Goal: Transaction & Acquisition: Purchase product/service

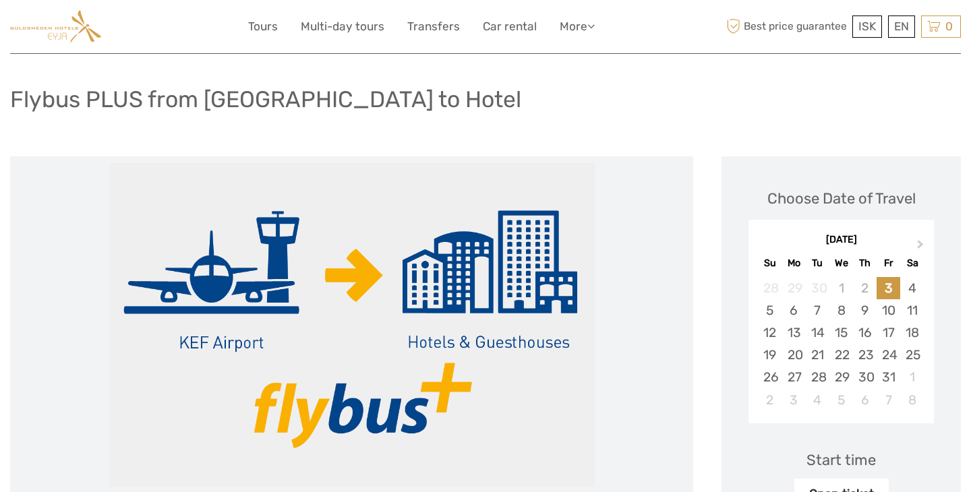
scroll to position [67, 0]
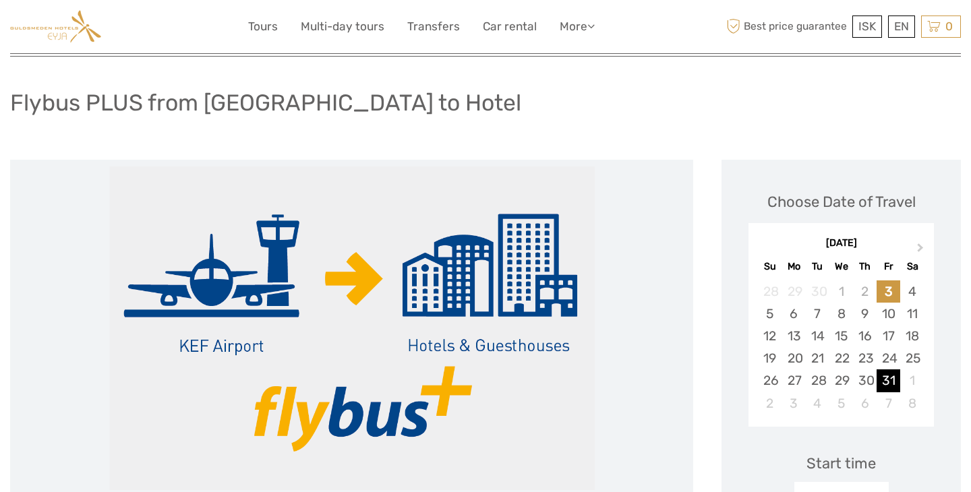
click at [885, 374] on div "31" at bounding box center [889, 381] width 24 height 22
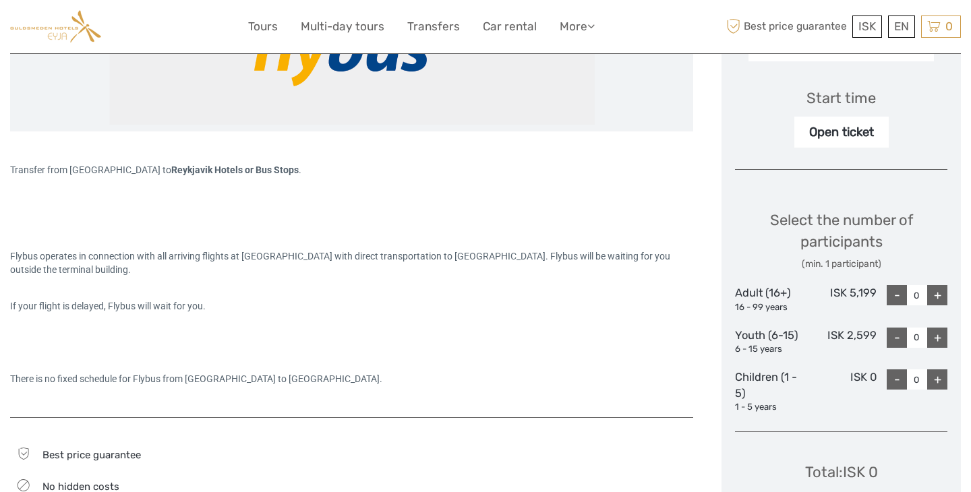
scroll to position [440, 0]
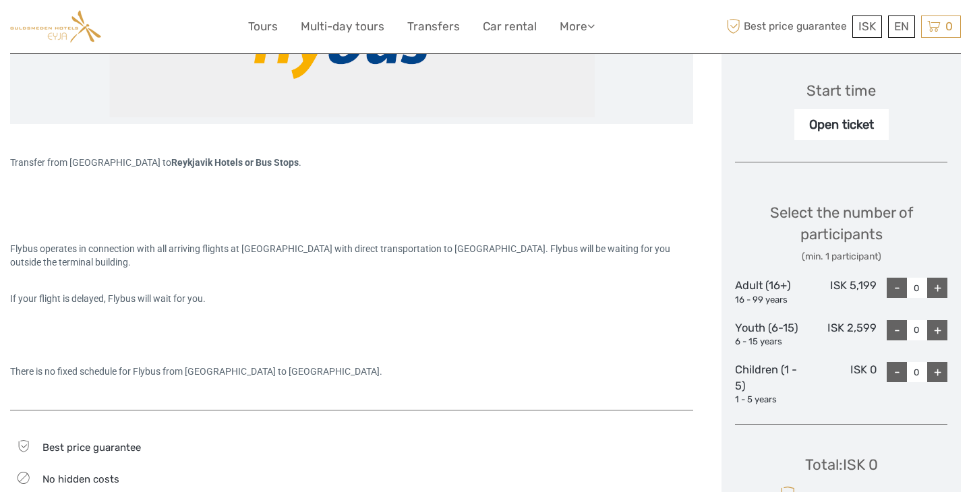
click at [943, 287] on div "+" at bounding box center [937, 288] width 20 height 20
type input "2"
drag, startPoint x: 900, startPoint y: 470, endPoint x: 852, endPoint y: 469, distance: 47.9
click at [852, 469] on div "Total : ISK 10,398 Best price guarantee ADD TO CART EXPRESS CHECKOUT" at bounding box center [841, 497] width 212 height 123
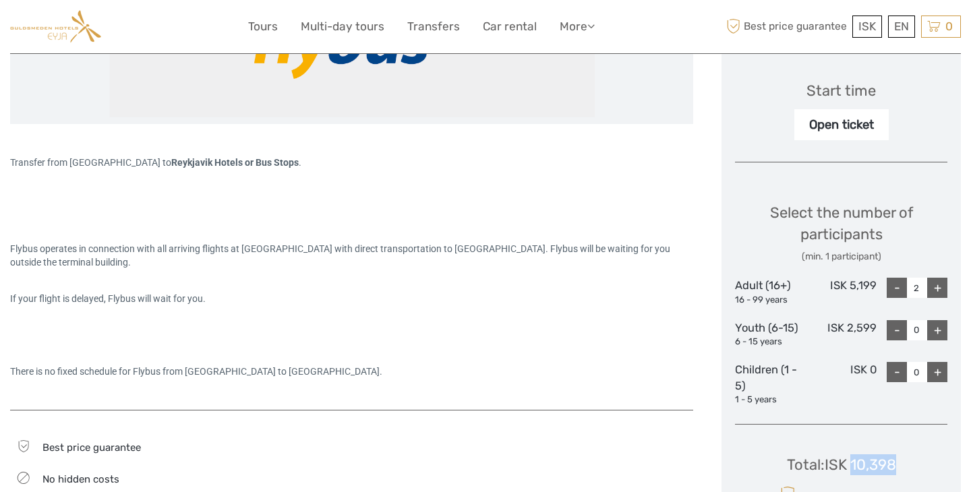
copy div "10,398"
click at [910, 467] on div "Total : ISK 10,398 Best price guarantee ADD TO CART EXPRESS CHECKOUT" at bounding box center [841, 497] width 212 height 123
drag, startPoint x: 889, startPoint y: 467, endPoint x: 833, endPoint y: 466, distance: 56.0
click at [833, 466] on div "Total : ISK 10,398 Best price guarantee ADD TO CART EXPRESS CHECKOUT" at bounding box center [841, 497] width 212 height 123
copy div "ISK 10,398"
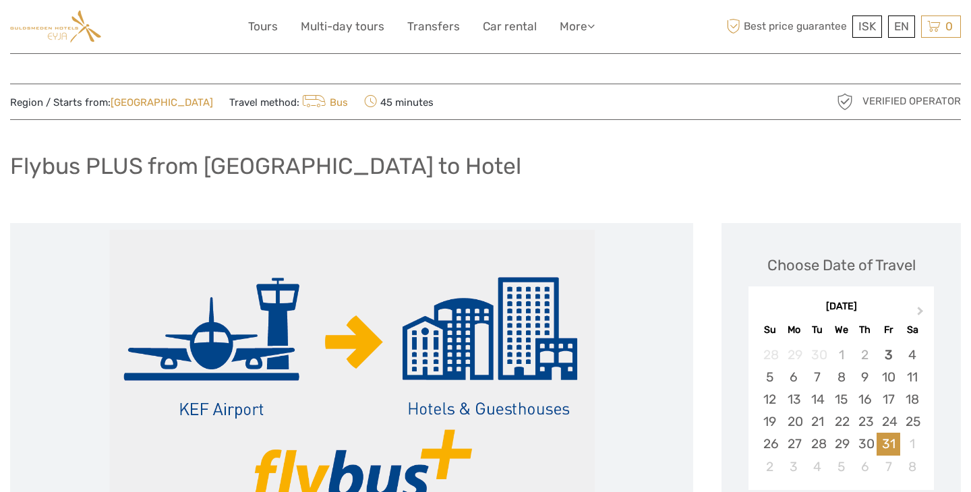
scroll to position [0, 0]
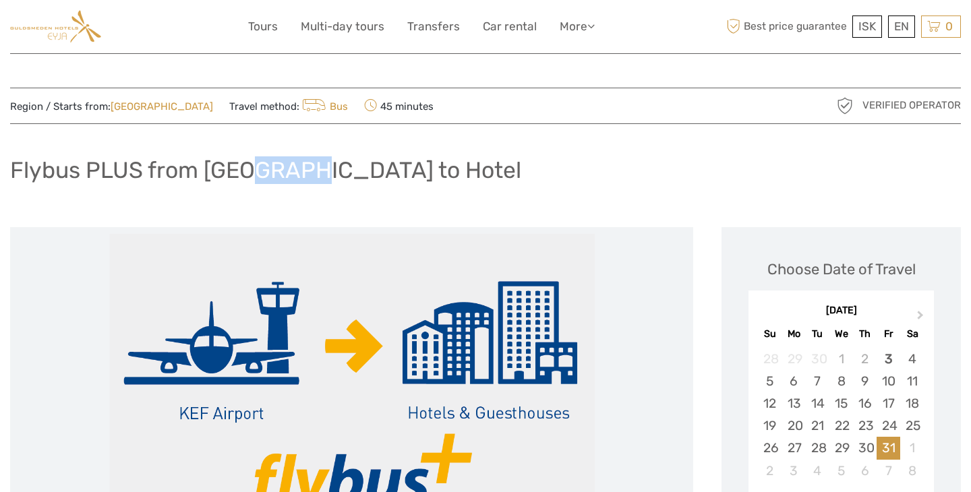
drag, startPoint x: 255, startPoint y: 172, endPoint x: 301, endPoint y: 169, distance: 45.9
click at [299, 171] on h1 "Flybus PLUS from [GEOGRAPHIC_DATA] to Hotel" at bounding box center [265, 170] width 511 height 28
click at [288, 169] on h1 "Flybus PLUS from [GEOGRAPHIC_DATA] to Hotel" at bounding box center [265, 170] width 511 height 28
drag, startPoint x: 288, startPoint y: 169, endPoint x: 206, endPoint y: 169, distance: 81.6
click at [206, 169] on h1 "Flybus PLUS from [GEOGRAPHIC_DATA] to Hotel" at bounding box center [265, 170] width 511 height 28
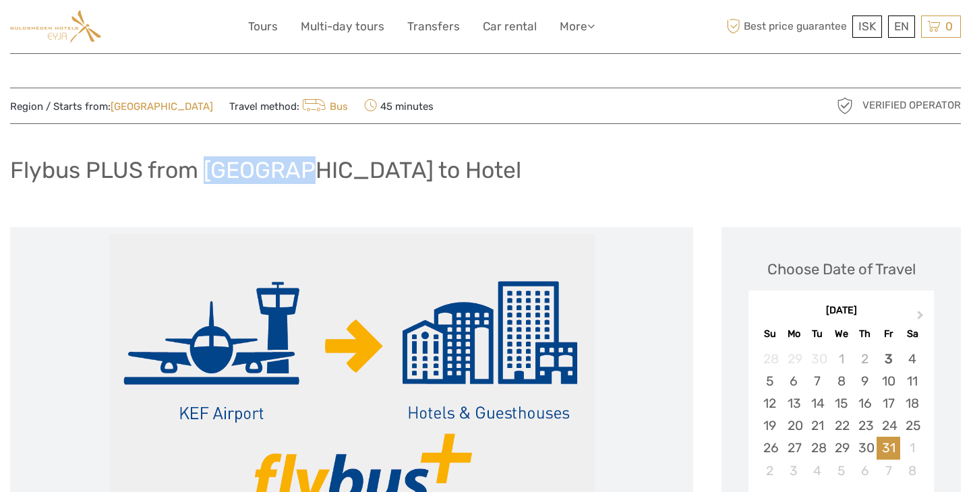
copy h1 "Keflavik"
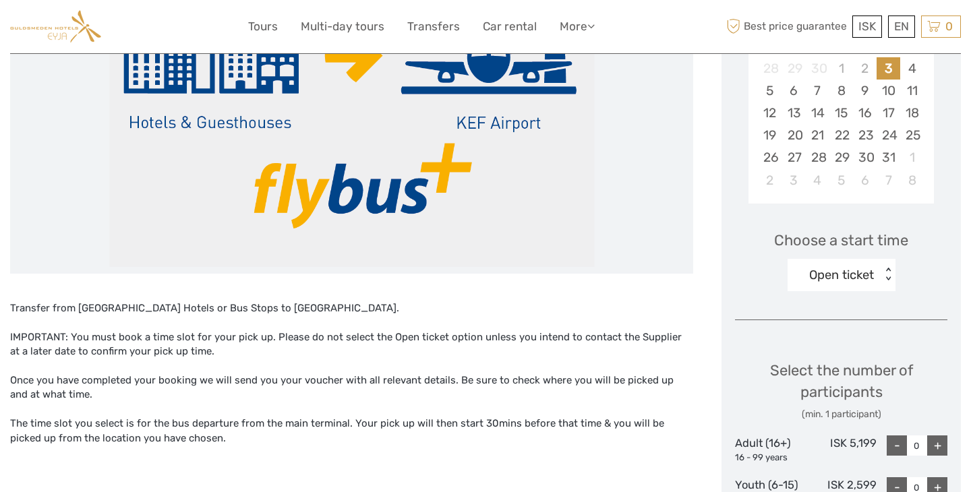
scroll to position [301, 0]
